Goal: Task Accomplishment & Management: Manage account settings

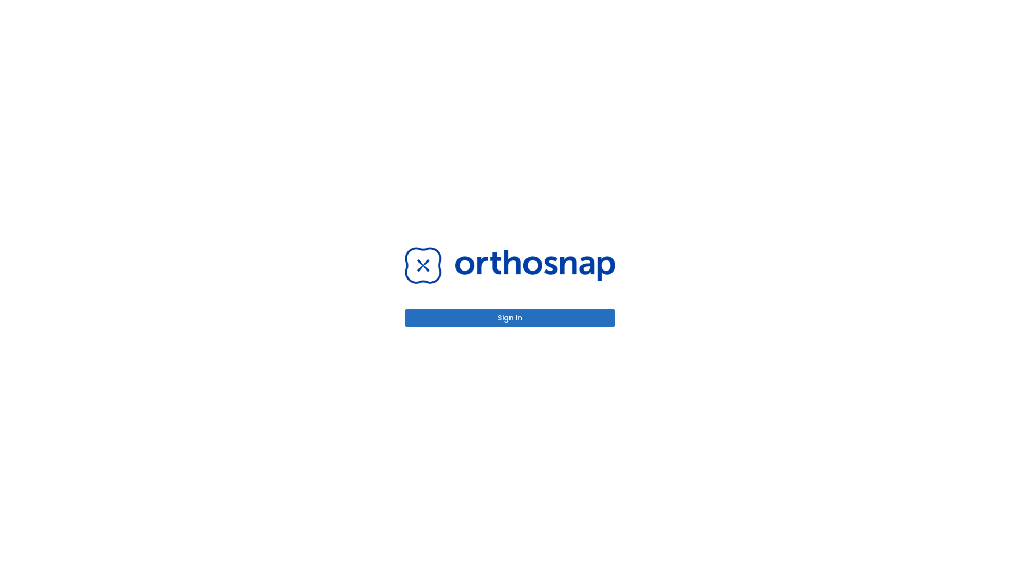
click at [510, 318] on button "Sign in" at bounding box center [510, 318] width 210 height 18
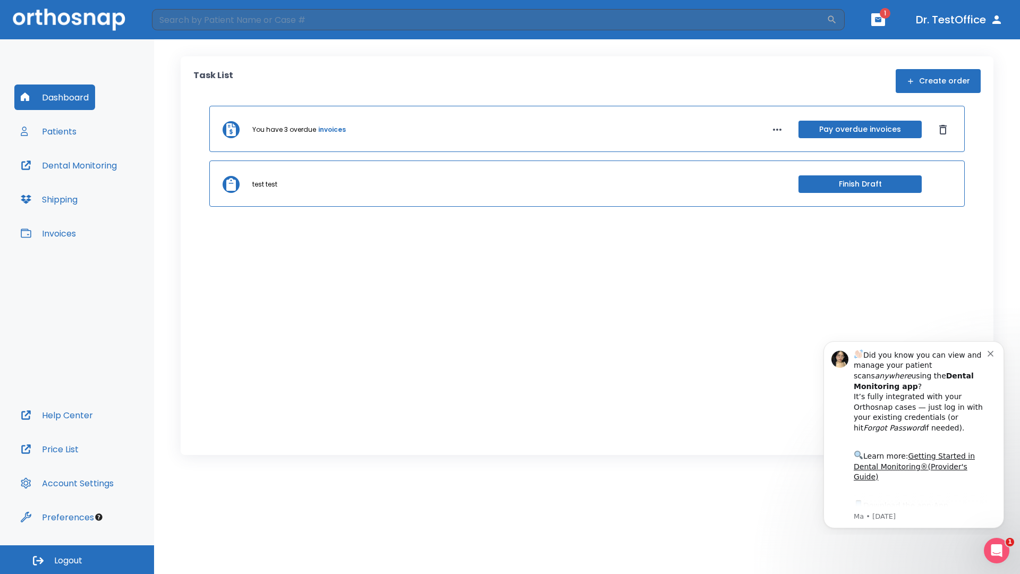
click at [77, 560] on span "Logout" at bounding box center [68, 561] width 28 height 12
